Goal: Transaction & Acquisition: Purchase product/service

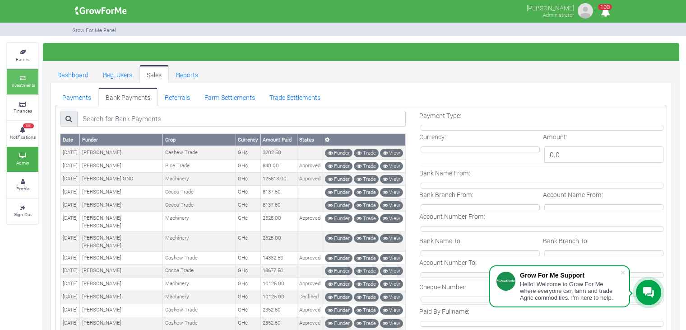
drag, startPoint x: 0, startPoint y: 0, endPoint x: 26, endPoint y: 78, distance: 81.8
click at [26, 78] on icon at bounding box center [22, 78] width 27 height 5
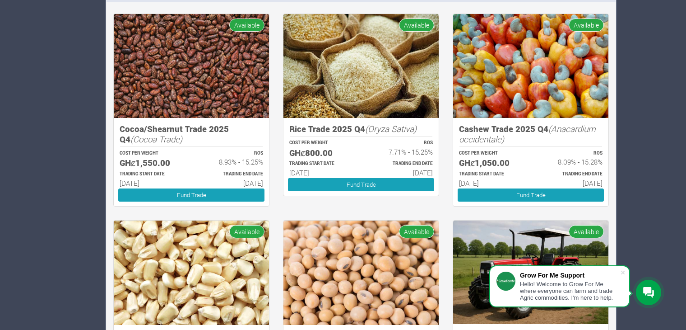
scroll to position [748, 0]
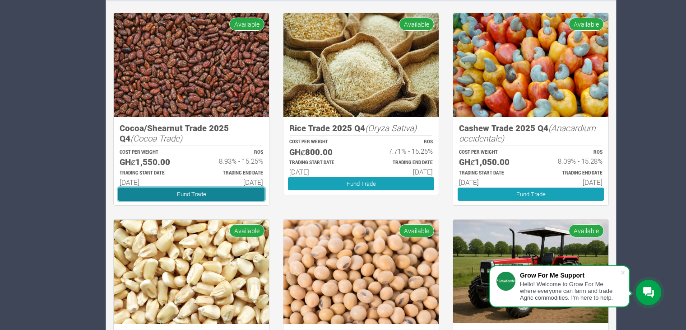
click at [238, 194] on link "Fund Trade" at bounding box center [191, 193] width 146 height 13
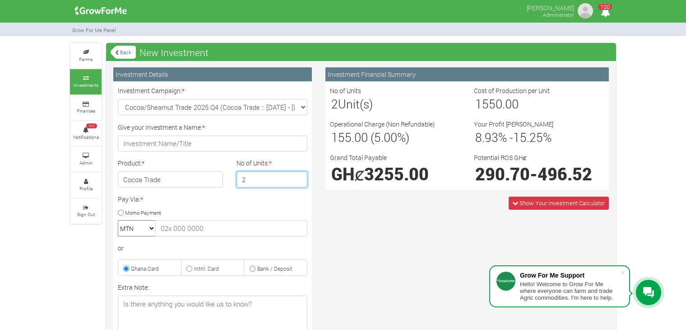
click at [297, 176] on input "2" at bounding box center [272, 179] width 71 height 16
click at [297, 176] on input "3" at bounding box center [272, 179] width 71 height 16
click at [297, 176] on input "4" at bounding box center [272, 179] width 71 height 16
click at [297, 176] on input "5" at bounding box center [272, 179] width 71 height 16
click at [297, 182] on input "4" at bounding box center [272, 179] width 71 height 16
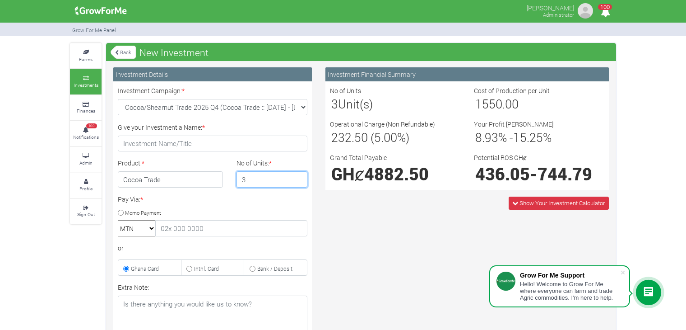
click at [297, 182] on input "3" at bounding box center [272, 179] width 71 height 16
click at [297, 182] on input "2" at bounding box center [272, 179] width 71 height 16
click at [297, 182] on input "1" at bounding box center [272, 179] width 71 height 16
click at [299, 177] on input "2" at bounding box center [272, 179] width 71 height 16
type input "3"
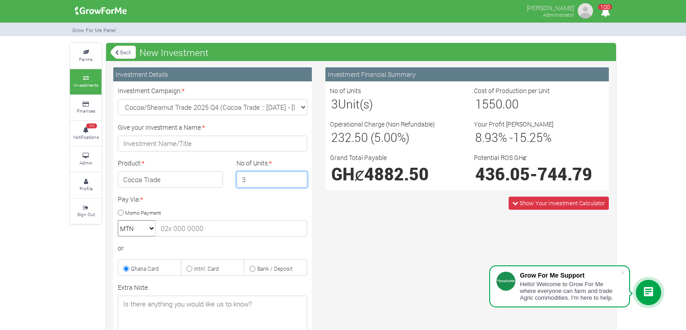
click at [299, 177] on input "3" at bounding box center [272, 179] width 71 height 16
